Goal: Information Seeking & Learning: Check status

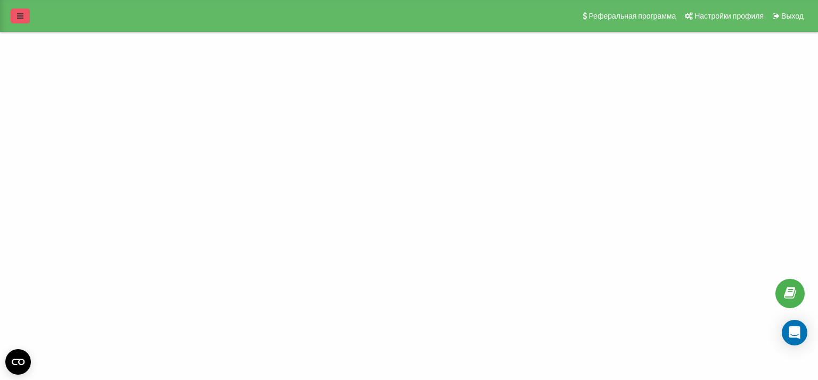
click at [17, 16] on icon at bounding box center [20, 15] width 6 height 7
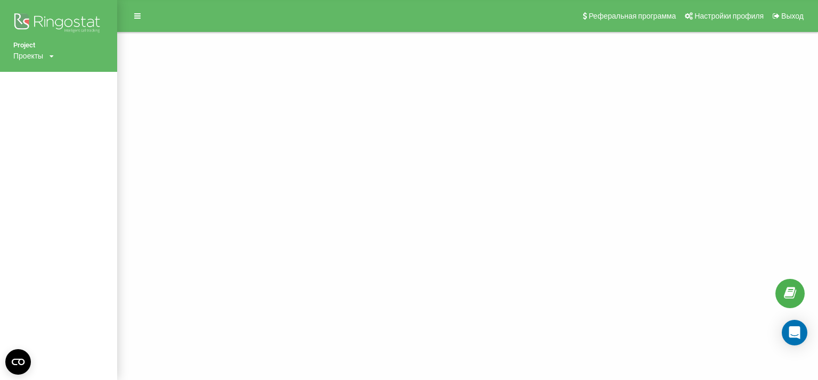
click at [43, 55] on div "Проекты" at bounding box center [28, 56] width 30 height 11
click at [45, 73] on link "[DOMAIN_NAME]" at bounding box center [48, 72] width 52 height 9
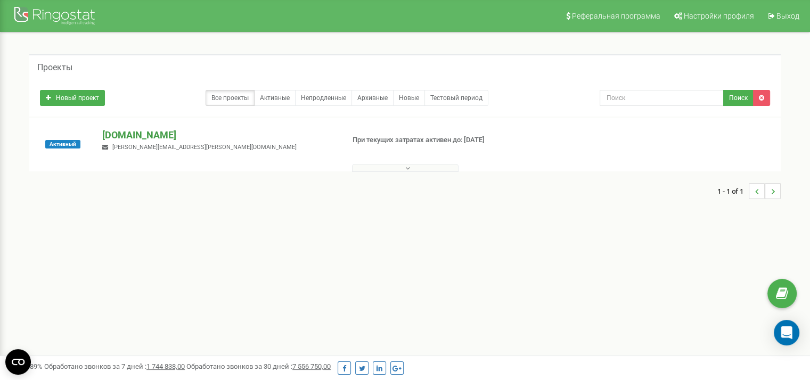
click at [160, 138] on p "[DOMAIN_NAME]" at bounding box center [218, 135] width 233 height 14
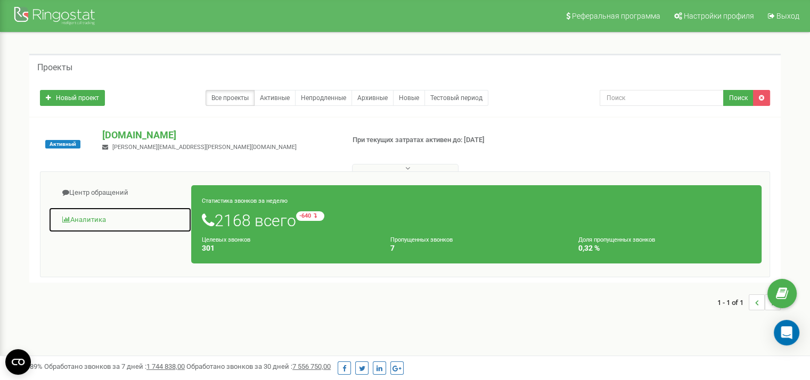
click at [101, 223] on link "Аналитика" at bounding box center [119, 220] width 143 height 26
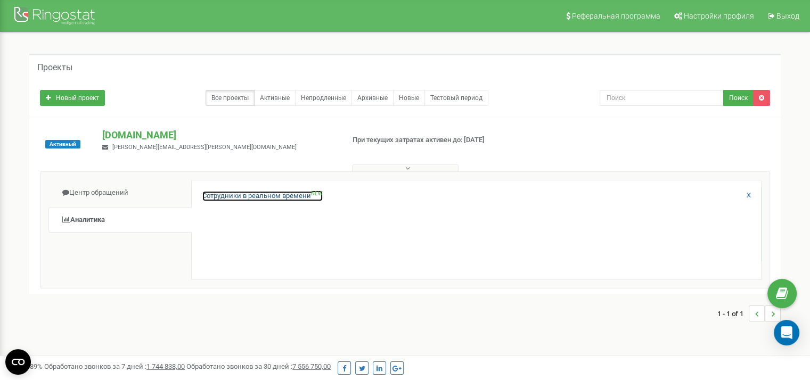
click at [254, 194] on link "Сотрудники в реальном времени NEW" at bounding box center [262, 196] width 120 height 10
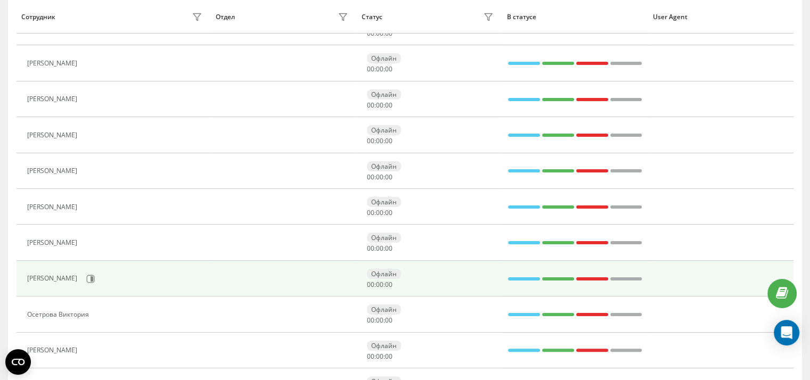
scroll to position [213, 0]
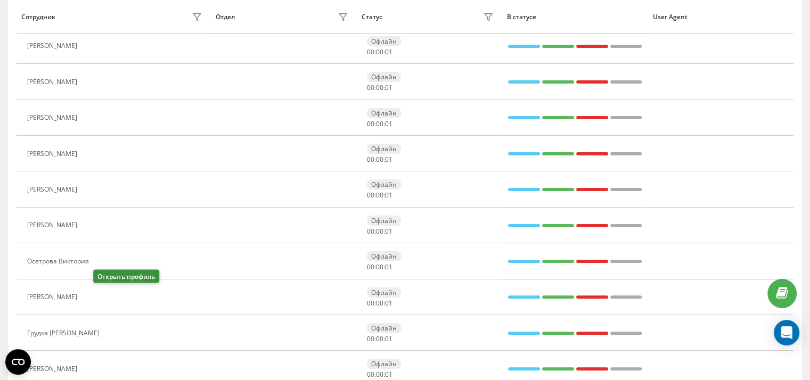
click at [93, 296] on icon at bounding box center [89, 298] width 8 height 8
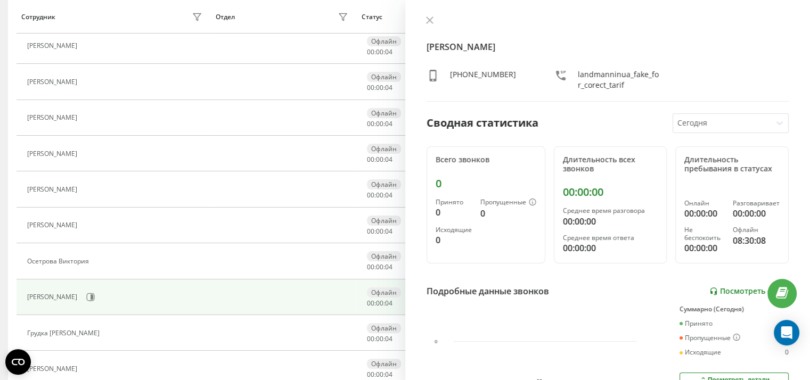
click at [711, 288] on icon at bounding box center [714, 291] width 6 height 7
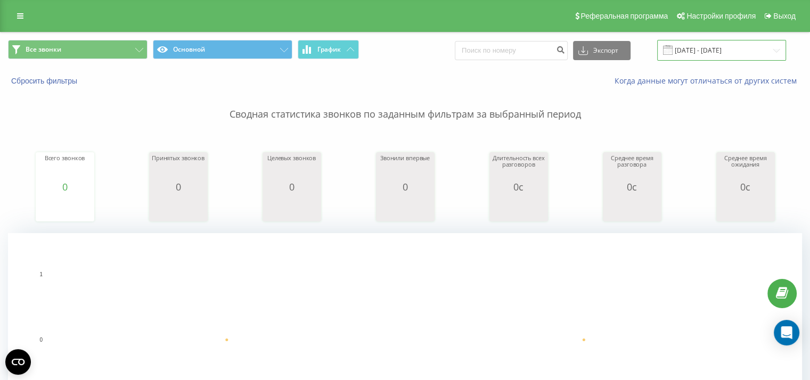
click at [708, 48] on input "[DATE] - [DATE]" at bounding box center [721, 50] width 129 height 21
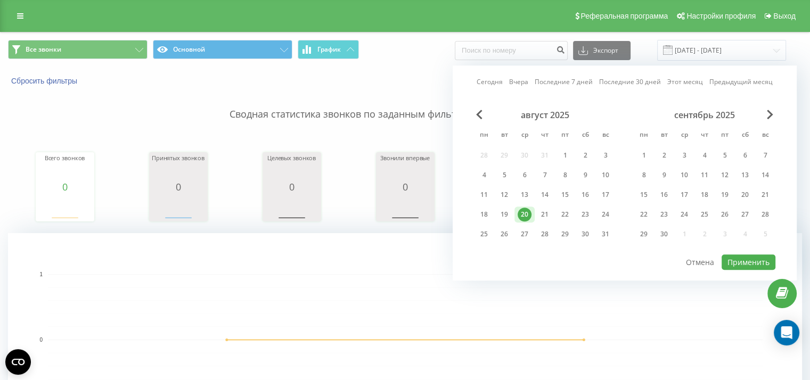
click at [524, 213] on div "20" at bounding box center [525, 215] width 14 height 14
click at [744, 264] on button "Применить" at bounding box center [749, 262] width 54 height 15
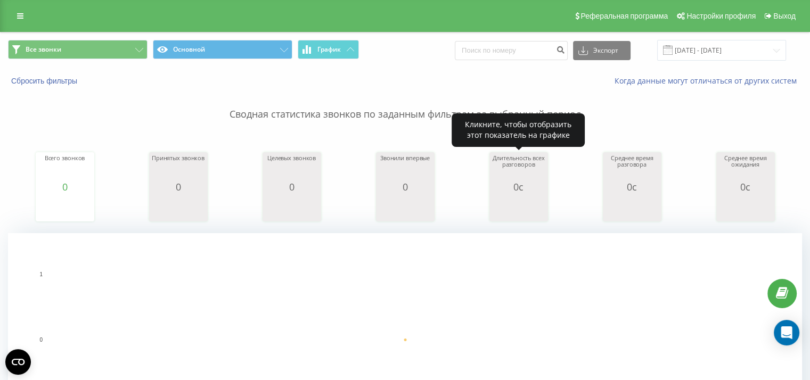
scroll to position [213, 0]
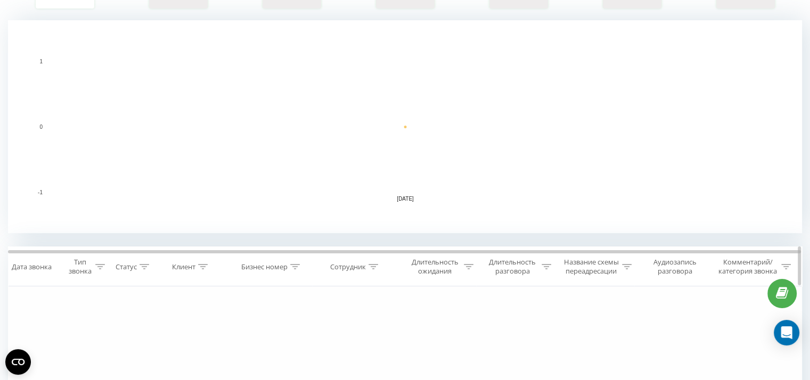
click at [547, 266] on icon at bounding box center [547, 266] width 10 height 5
click at [531, 315] on div "Равно" at bounding box center [515, 318] width 94 height 20
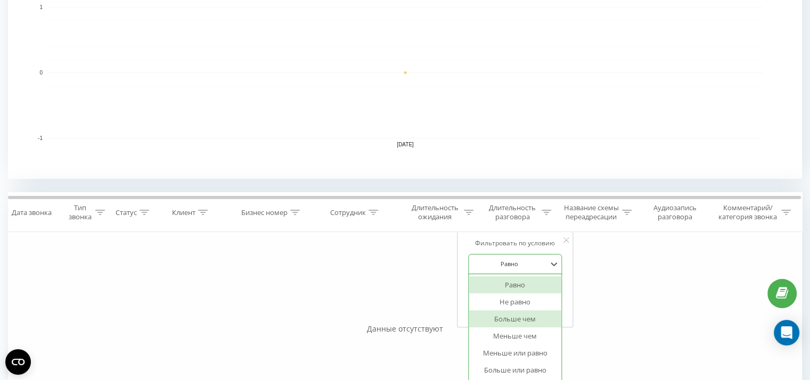
click at [531, 315] on div "Больше чем" at bounding box center [515, 319] width 93 height 17
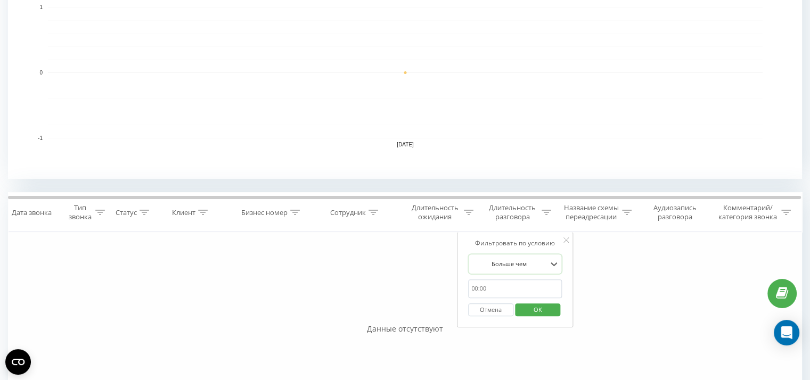
click at [523, 290] on input "text" at bounding box center [515, 289] width 94 height 19
type input "0059"
click at [531, 307] on span "OK" at bounding box center [538, 310] width 30 height 17
